Goal: Task Accomplishment & Management: Use online tool/utility

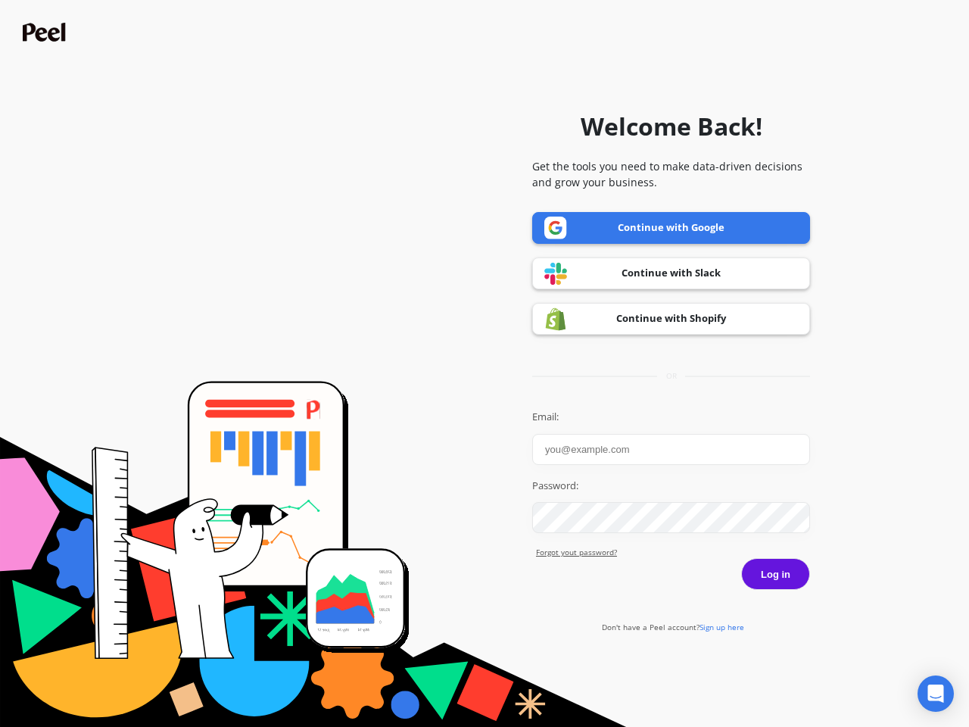
click at [936, 693] on icon "Open Intercom Messenger" at bounding box center [936, 693] width 16 height 18
